Goal: Task Accomplishment & Management: Complete application form

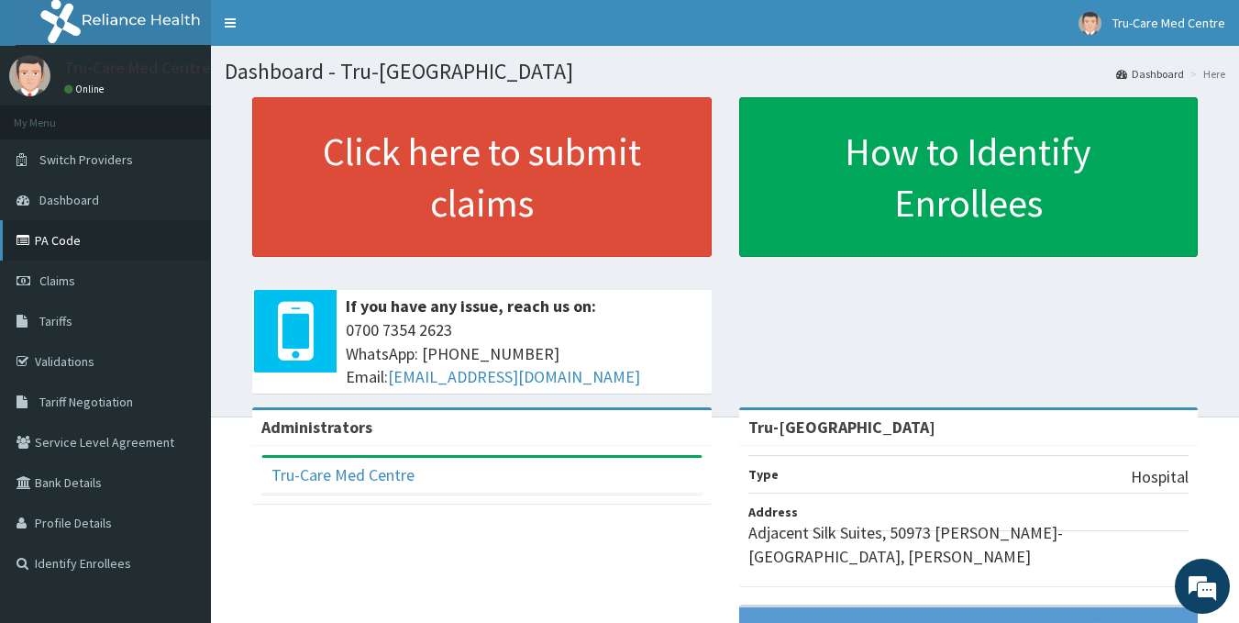
click at [75, 245] on link "PA Code" at bounding box center [105, 240] width 211 height 40
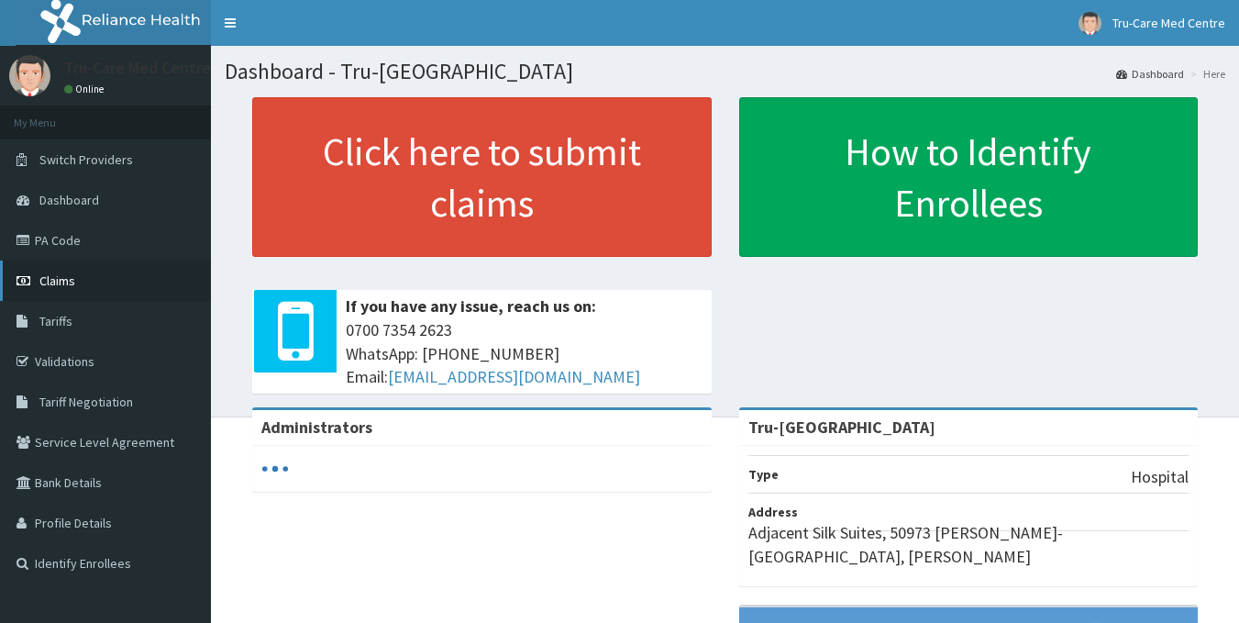
click at [79, 275] on link "Claims" at bounding box center [105, 281] width 211 height 40
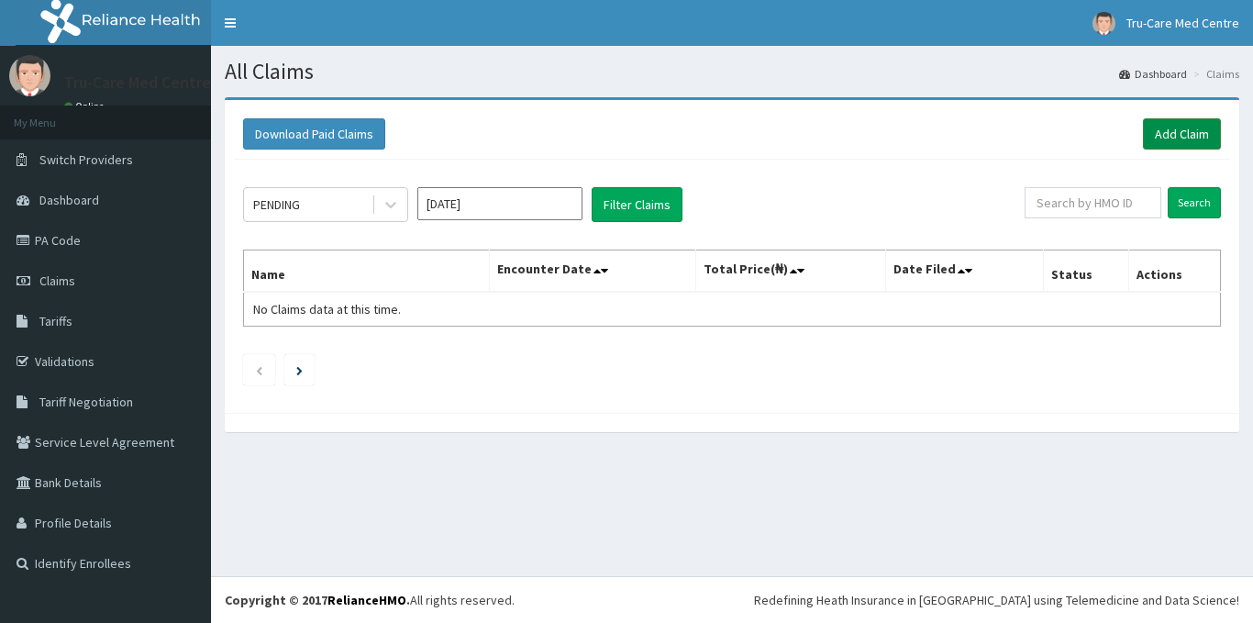
click at [1167, 137] on link "Add Claim" at bounding box center [1182, 133] width 78 height 31
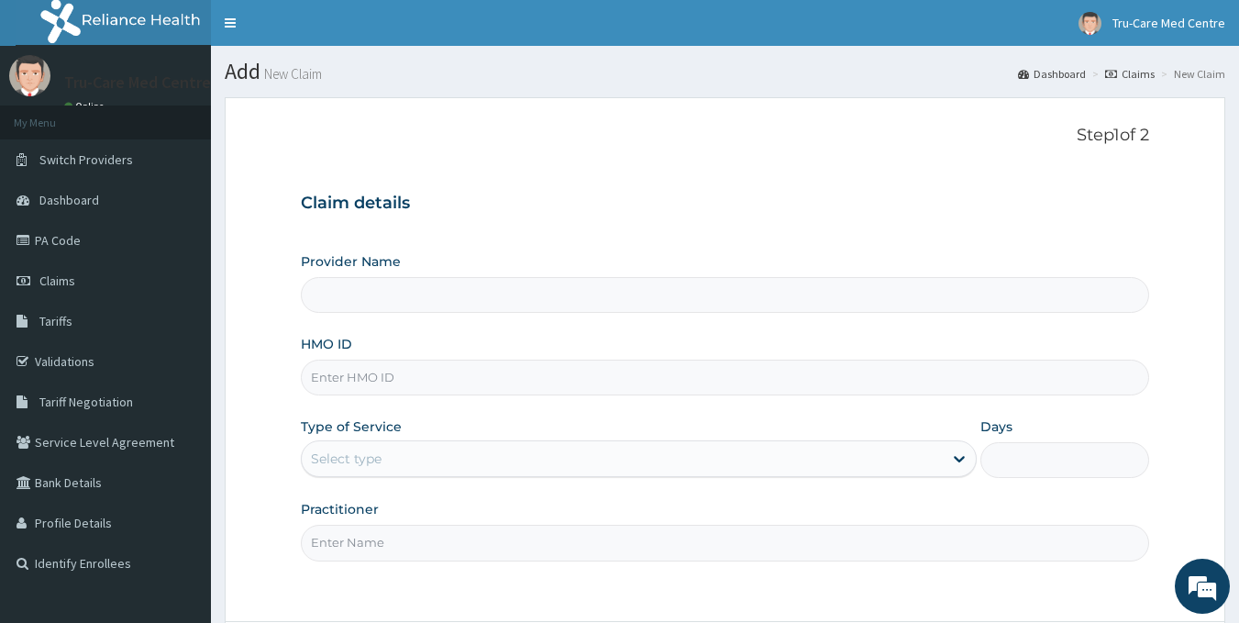
click at [379, 379] on input "HMO ID" at bounding box center [725, 378] width 849 height 36
paste input "XLO/10006/A"
type input "XLO/10006/A"
type input "Tru-[GEOGRAPHIC_DATA]"
type input "XLO/10006/A"
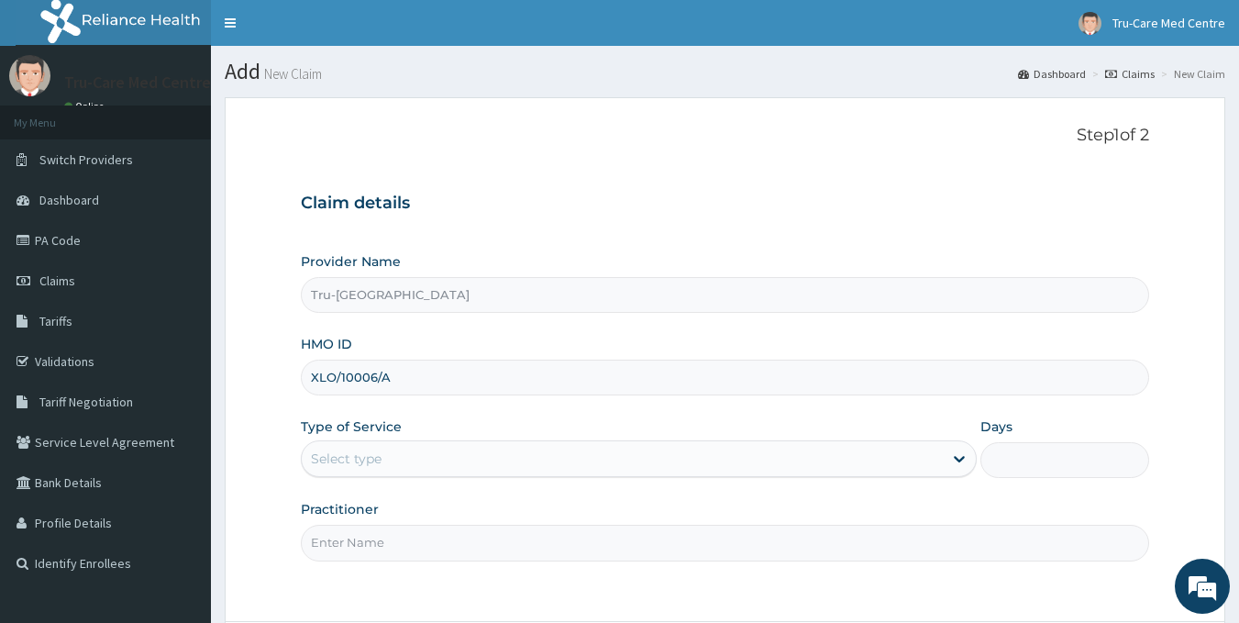
click at [380, 479] on div "Provider Name Tru-Care Medical Centre HMO ID XLO/10006/A Type of Service Select…" at bounding box center [725, 406] width 849 height 308
click at [383, 471] on div "Select type" at bounding box center [622, 458] width 641 height 29
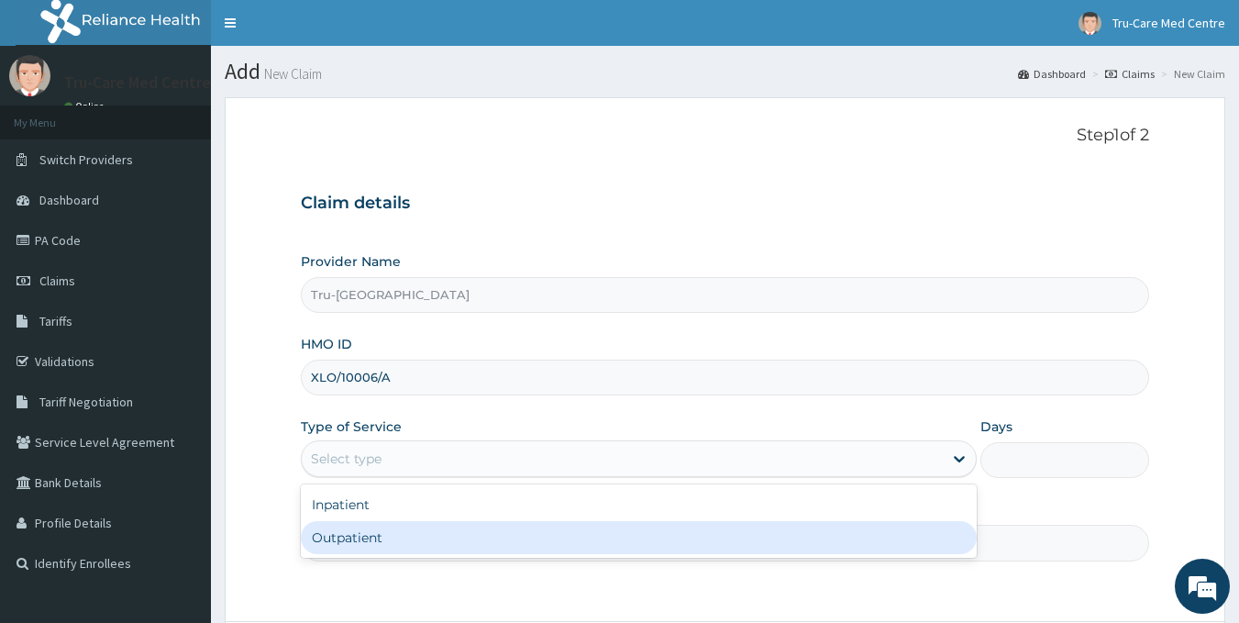
click at [354, 535] on div "Outpatient" at bounding box center [639, 537] width 676 height 33
type input "1"
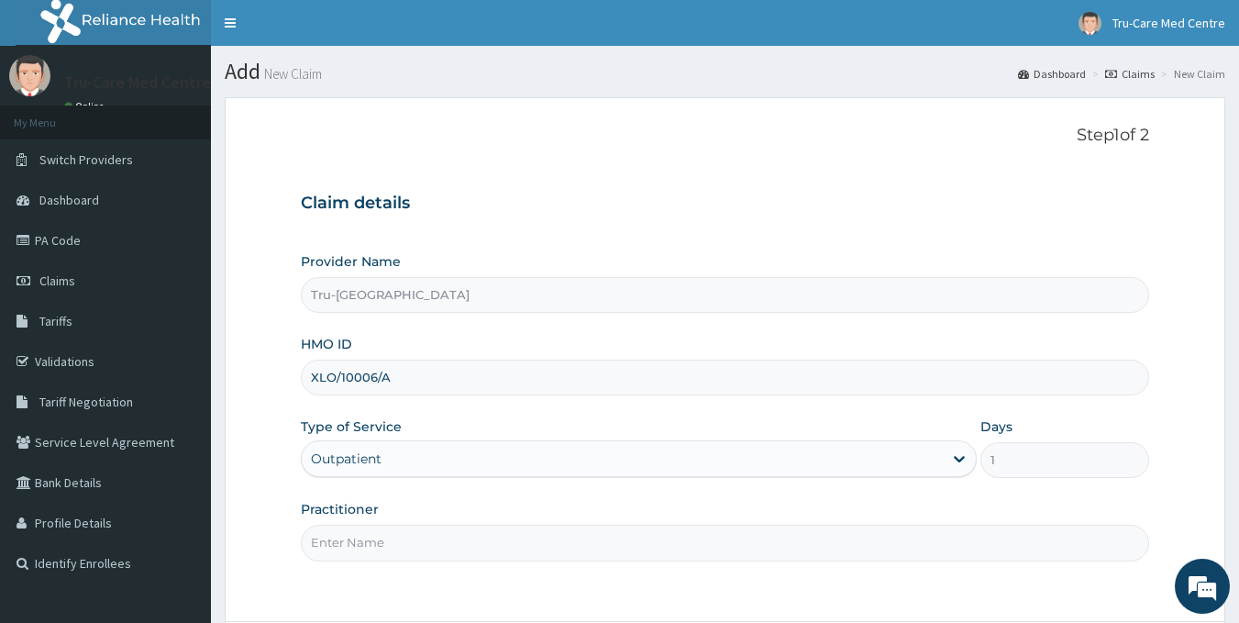
click at [370, 537] on input "Practitioner" at bounding box center [725, 543] width 849 height 36
paste input "[PERSON_NAME]"
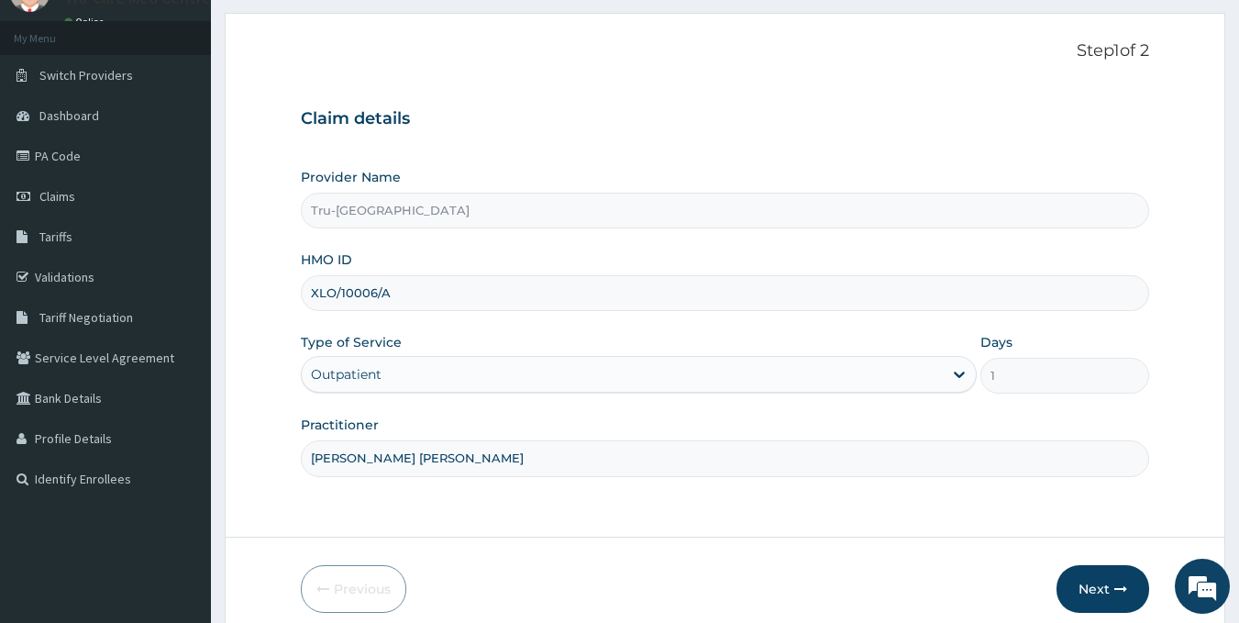
scroll to position [163, 0]
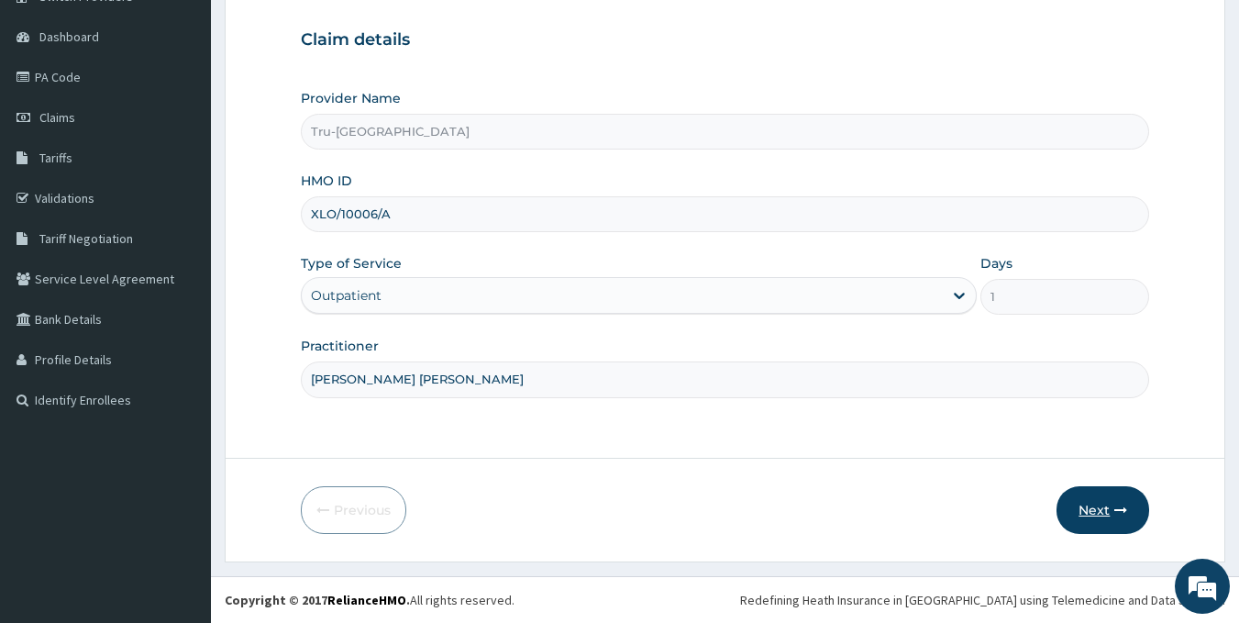
type input "[PERSON_NAME] [PERSON_NAME]"
click at [1104, 516] on button "Next" at bounding box center [1103, 510] width 93 height 48
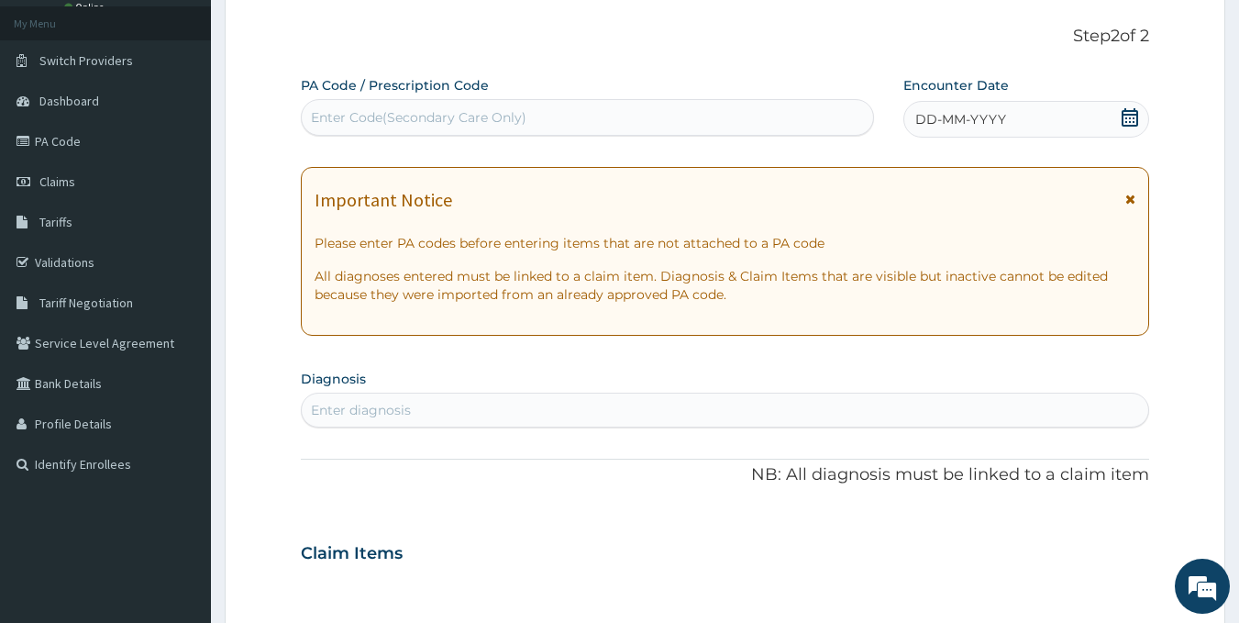
scroll to position [0, 0]
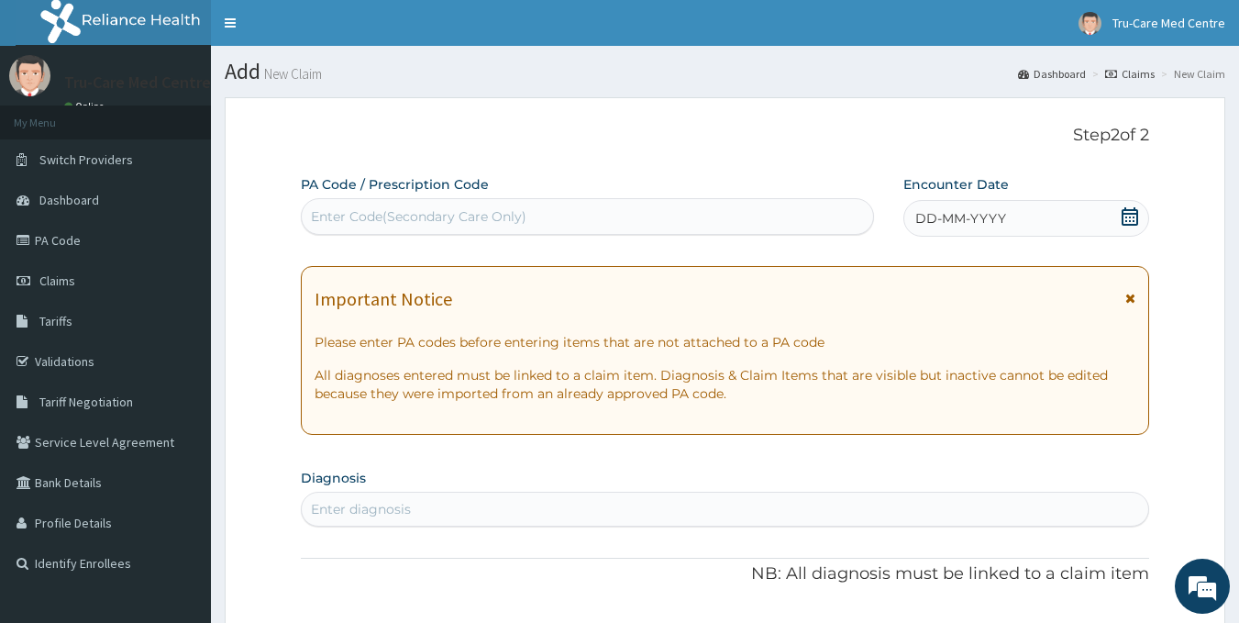
click at [358, 221] on div "Enter Code(Secondary Care Only)" at bounding box center [419, 216] width 216 height 18
paste input "PA/5C60D8"
type input "PA/5C60D8"
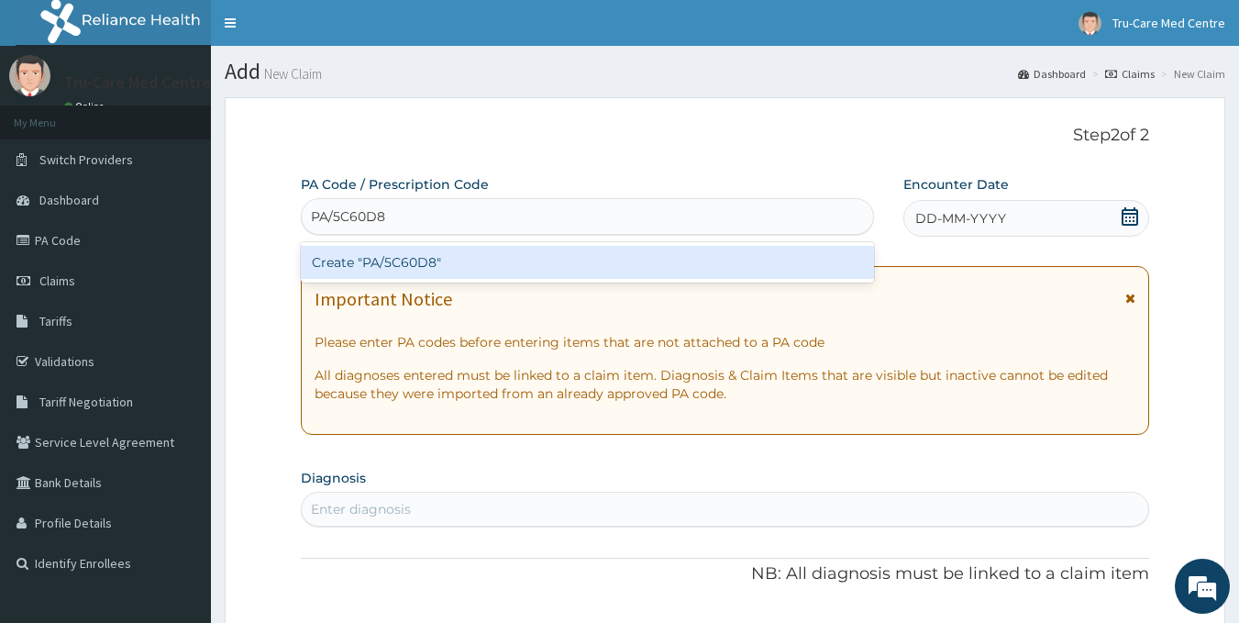
click at [527, 263] on div "Create "PA/5C60D8"" at bounding box center [588, 262] width 574 height 33
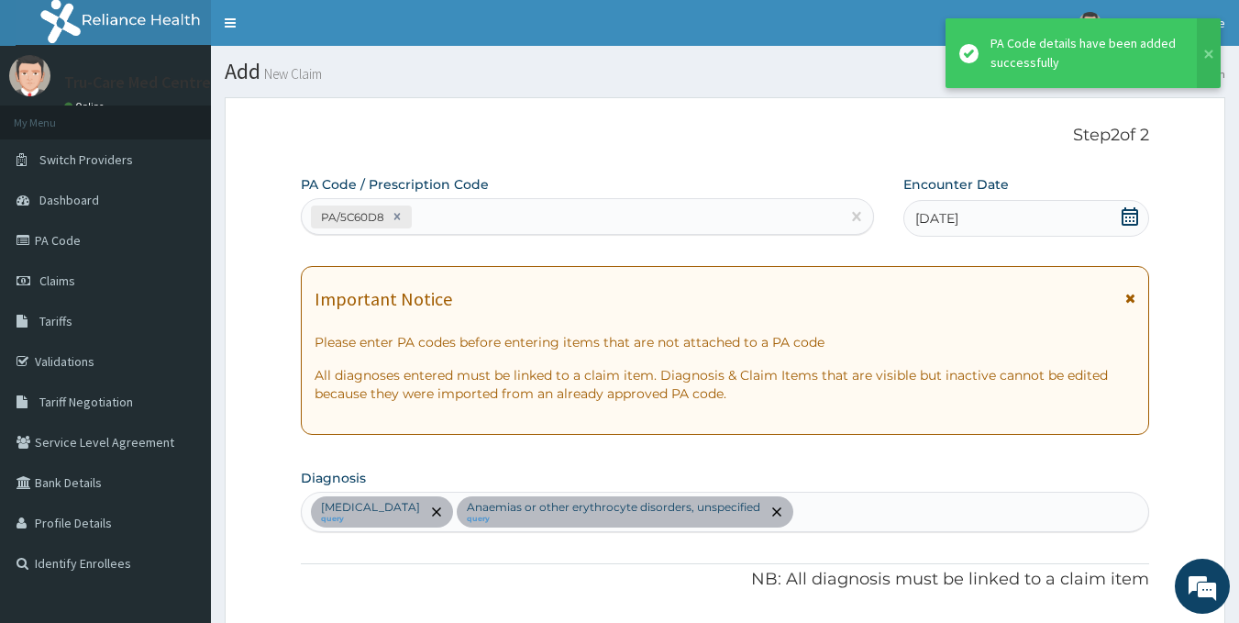
scroll to position [586, 0]
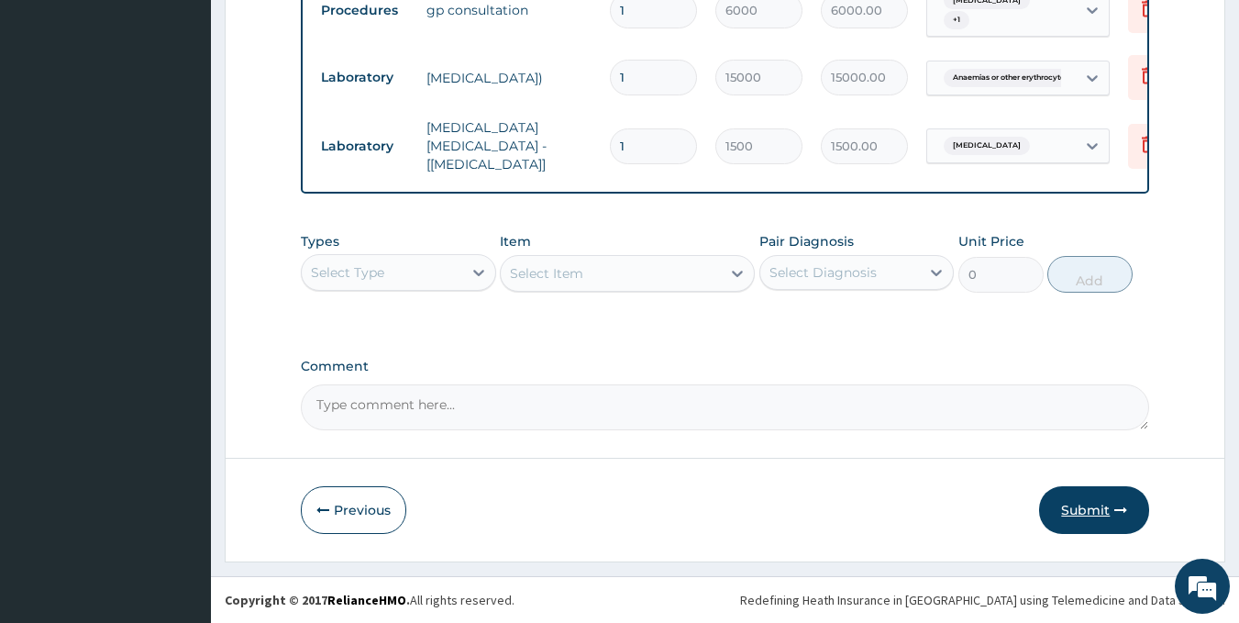
click at [1083, 516] on button "Submit" at bounding box center [1094, 510] width 110 height 48
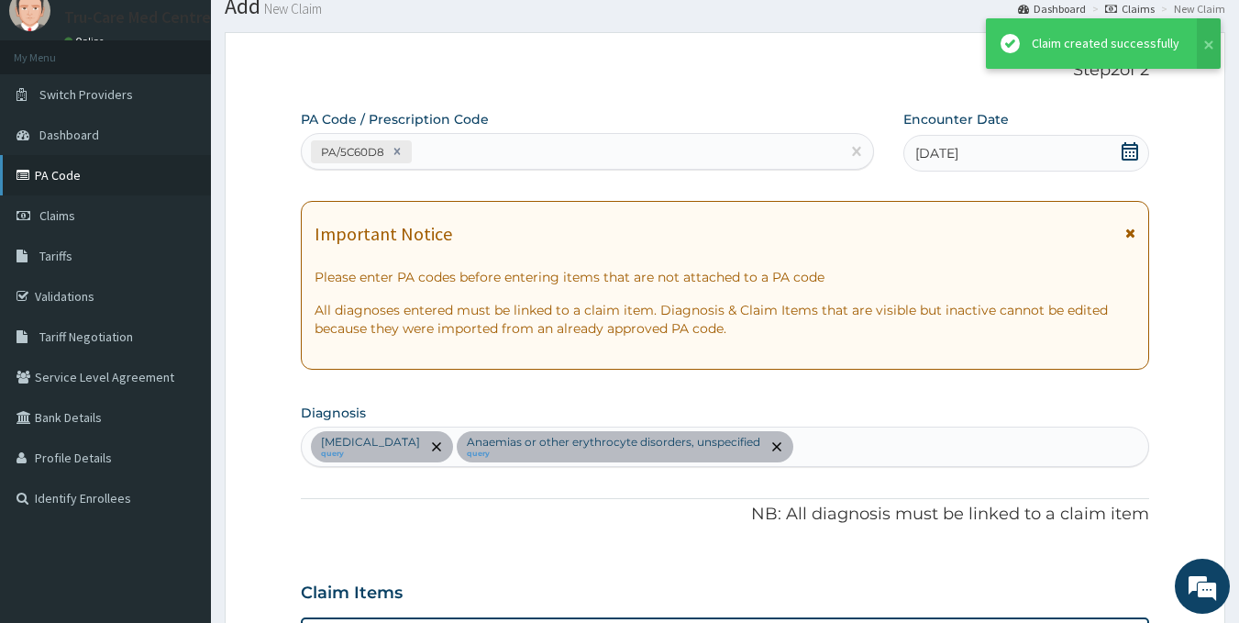
scroll to position [760, 0]
